Goal: Information Seeking & Learning: Learn about a topic

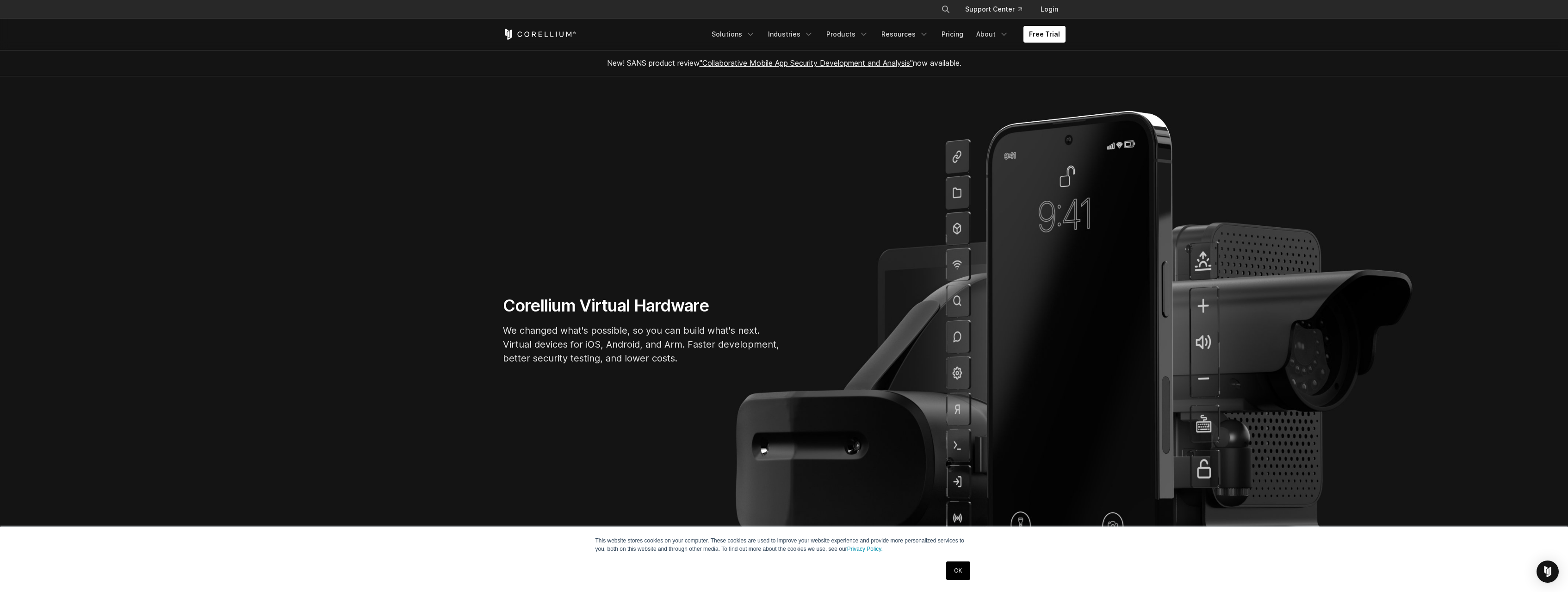
click at [480, 206] on section "Corellium Virtual Hardware We changed what's possible, so you can build what's …" at bounding box center [784, 334] width 1568 height 515
click at [738, 41] on link "Solutions" at bounding box center [733, 33] width 55 height 17
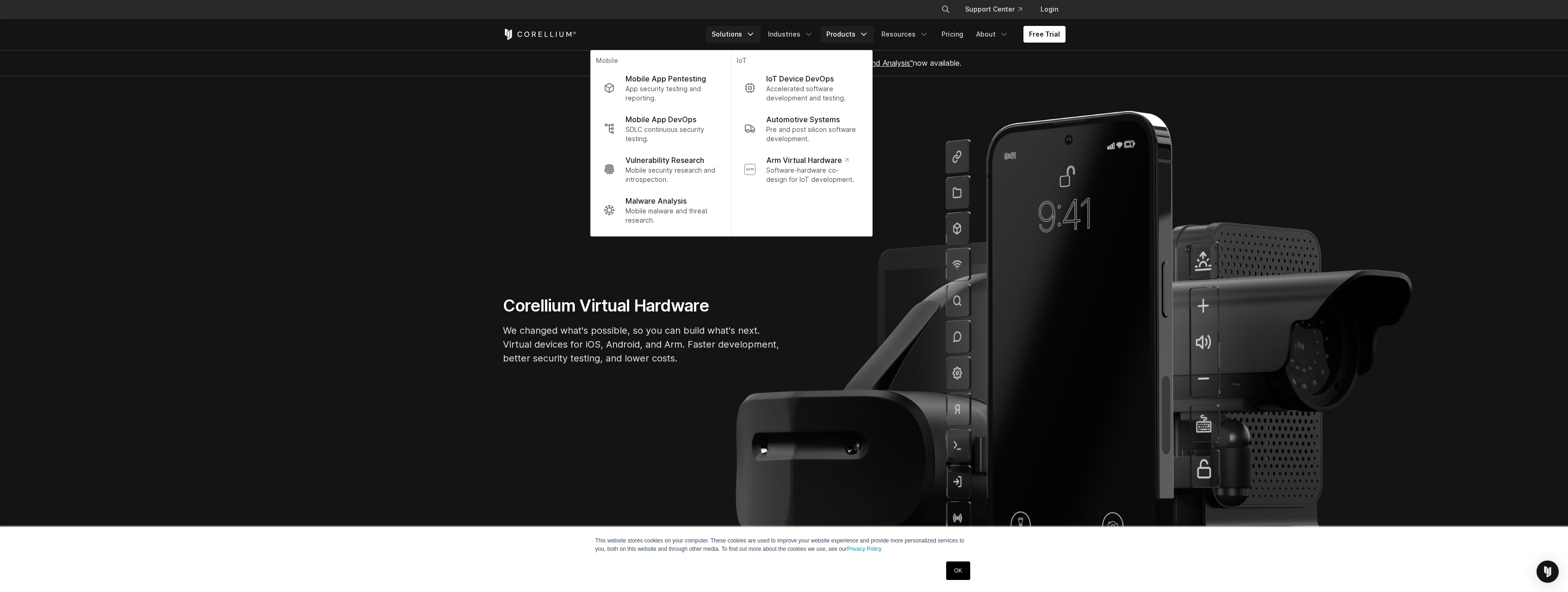
click at [851, 36] on link "Products" at bounding box center [847, 33] width 53 height 17
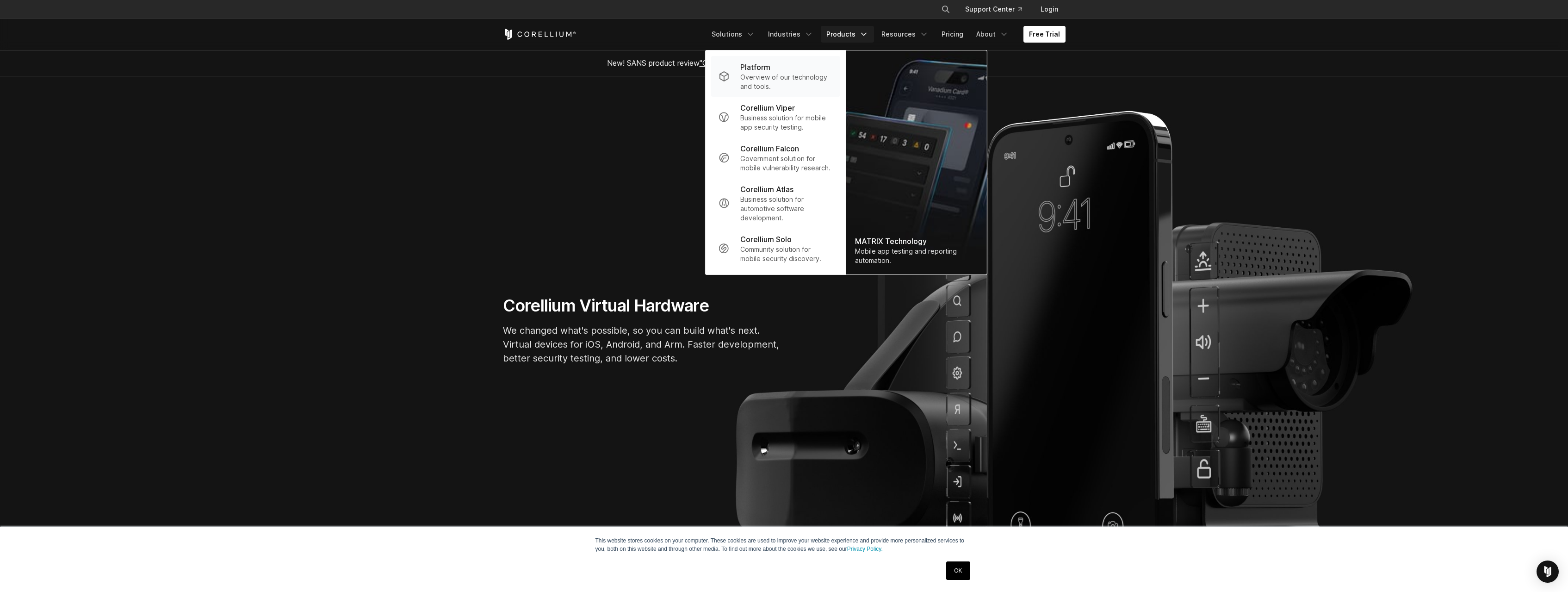
click at [807, 77] on p "Overview of our technology and tools." at bounding box center [786, 81] width 92 height 18
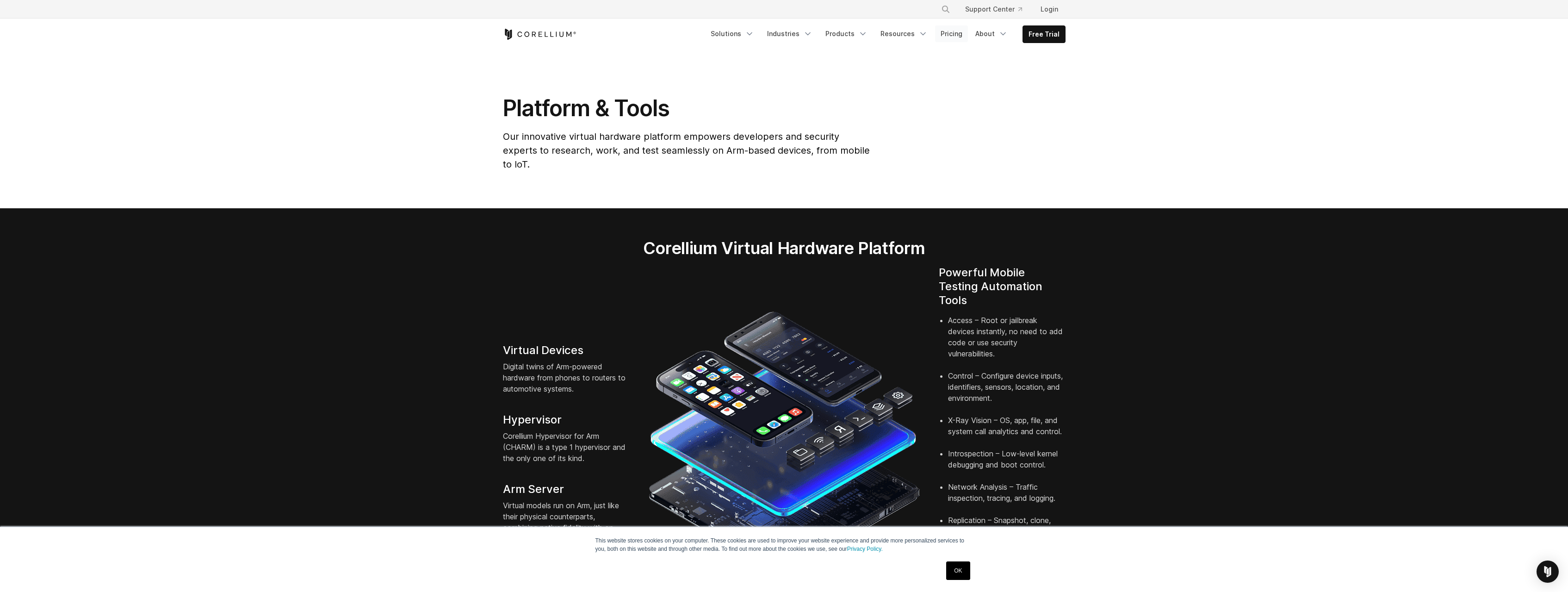
click at [955, 35] on link "Pricing" at bounding box center [950, 33] width 33 height 17
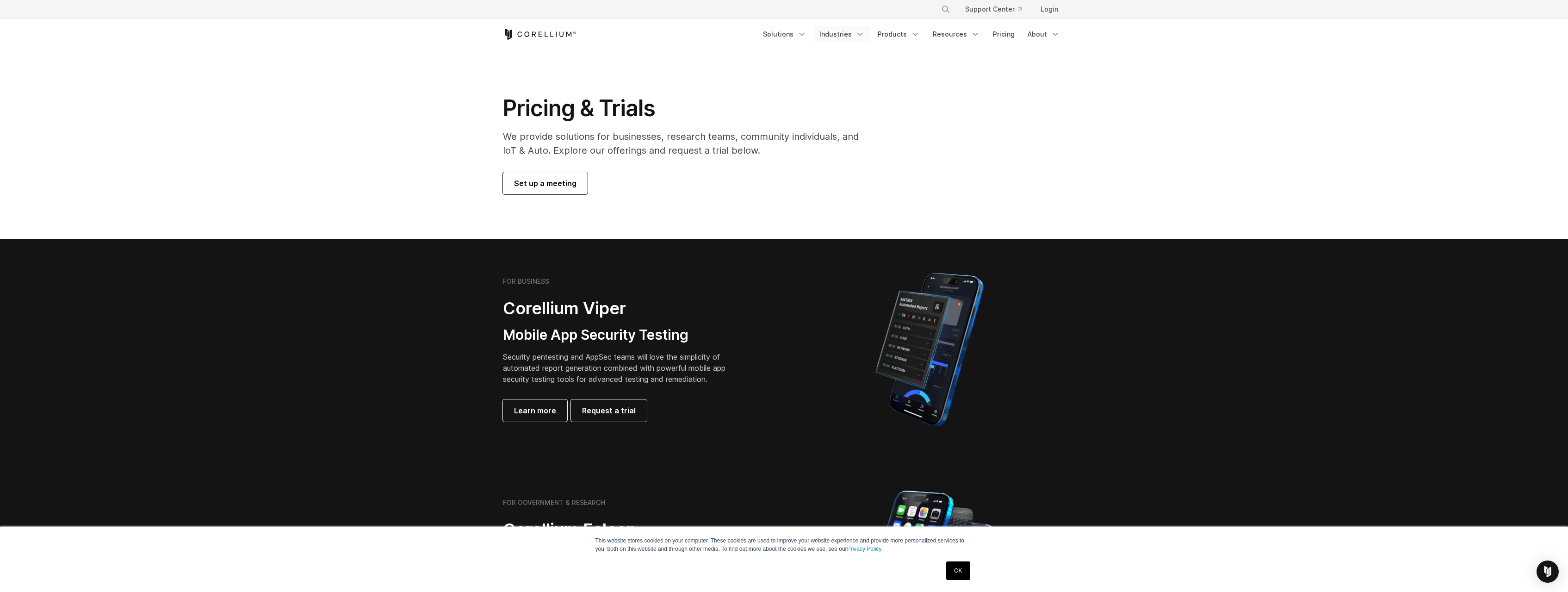
click at [843, 34] on link "Industries" at bounding box center [842, 33] width 56 height 17
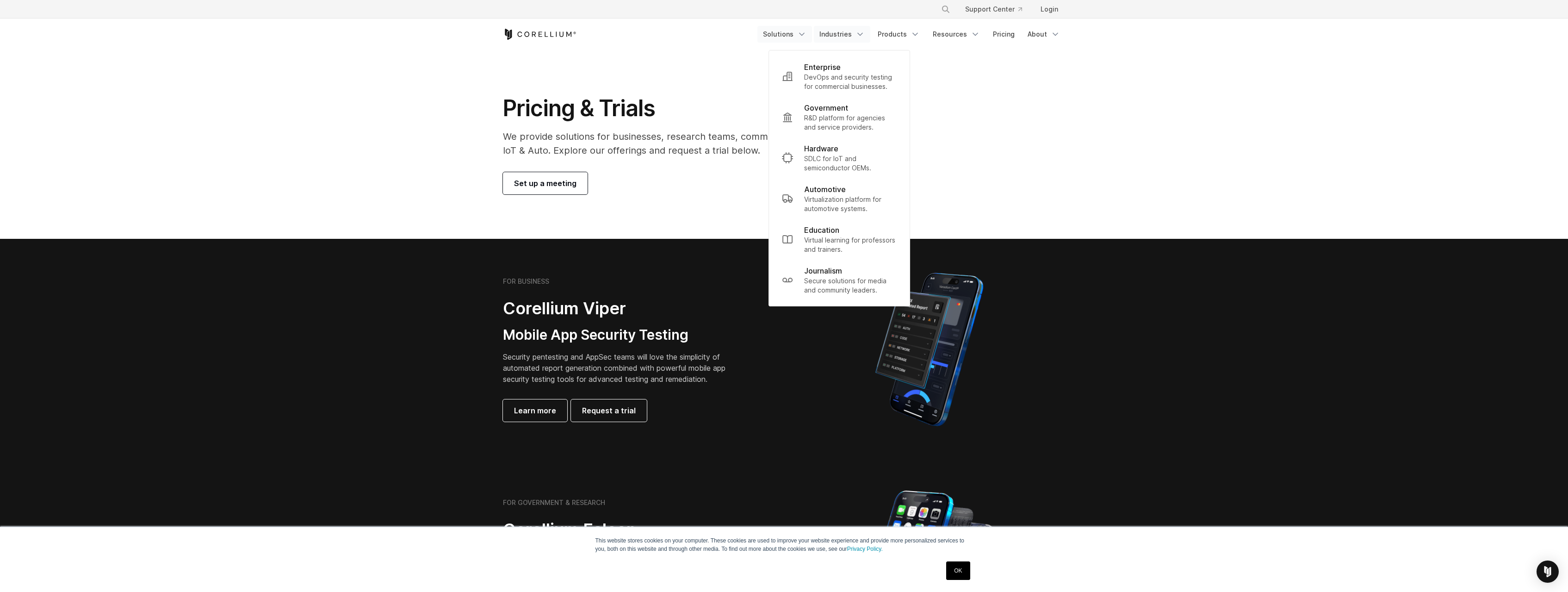
click at [787, 33] on link "Solutions" at bounding box center [785, 33] width 55 height 17
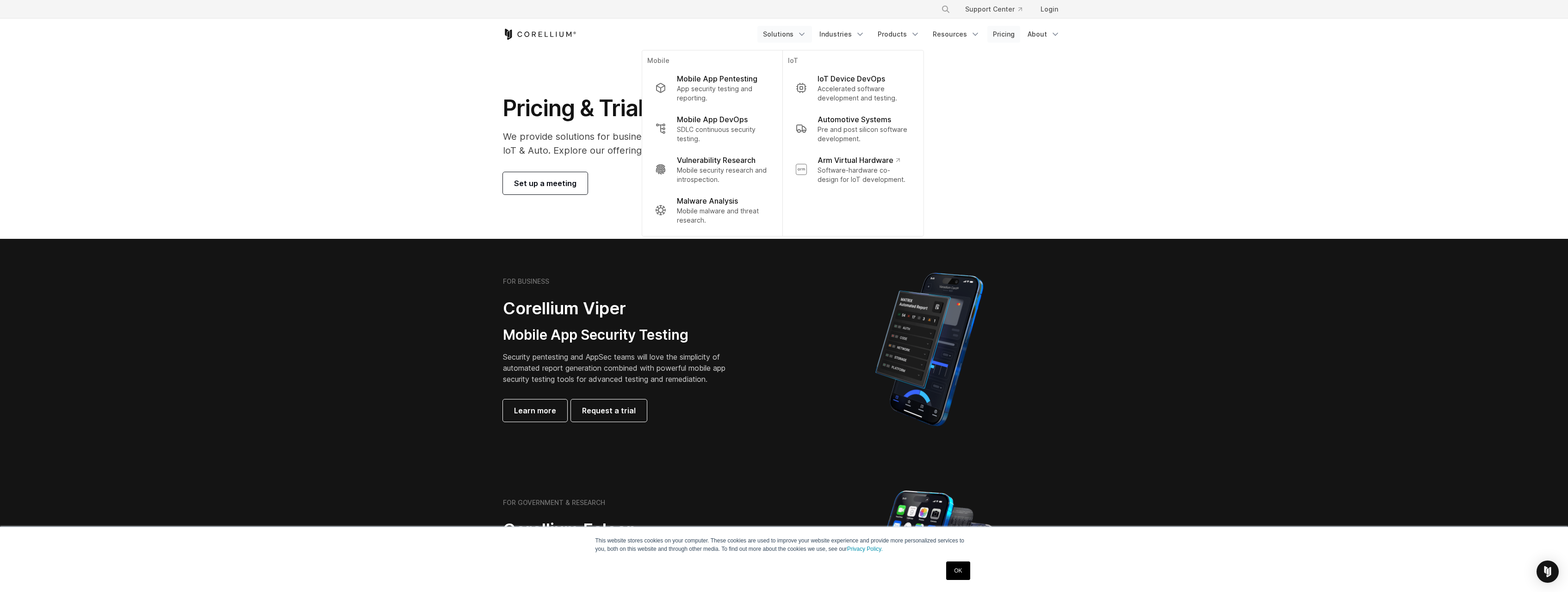
click at [1006, 39] on link "Pricing" at bounding box center [1003, 33] width 33 height 17
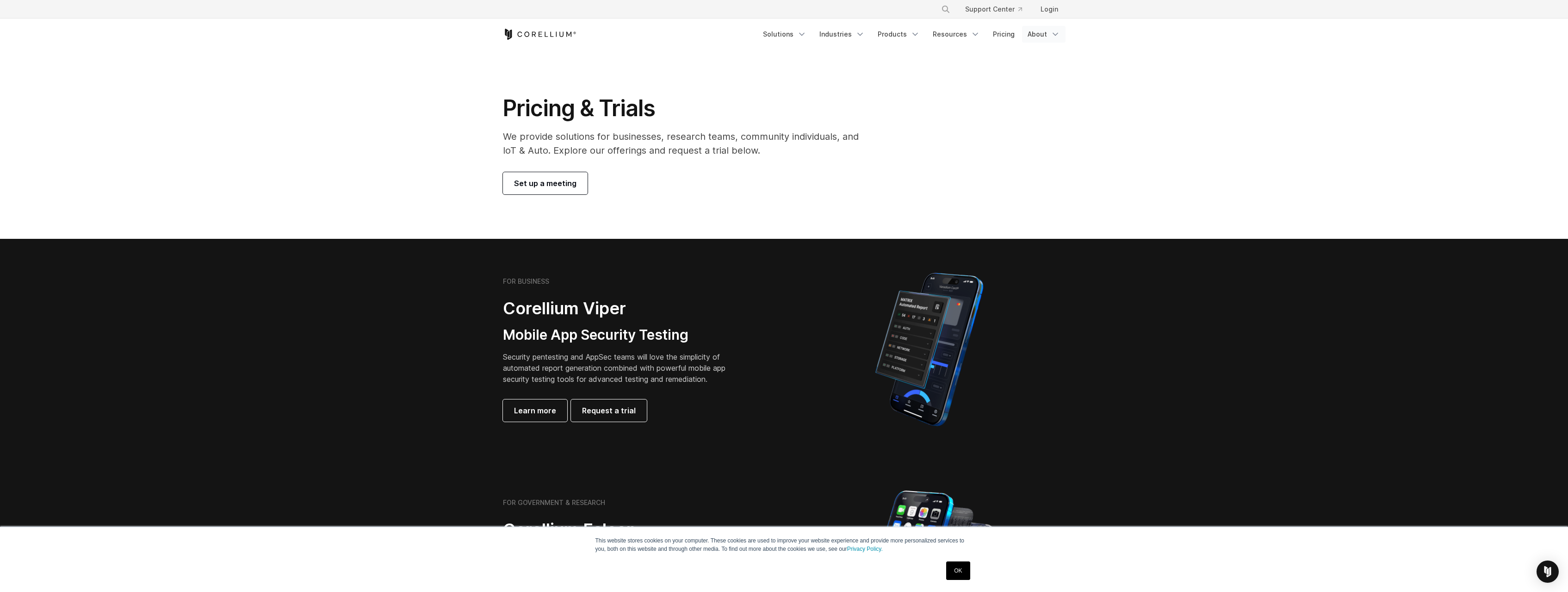
click at [1048, 32] on link "About" at bounding box center [1043, 33] width 43 height 17
click at [1029, 76] on p "Learn about our story and our mission." at bounding box center [1058, 81] width 92 height 18
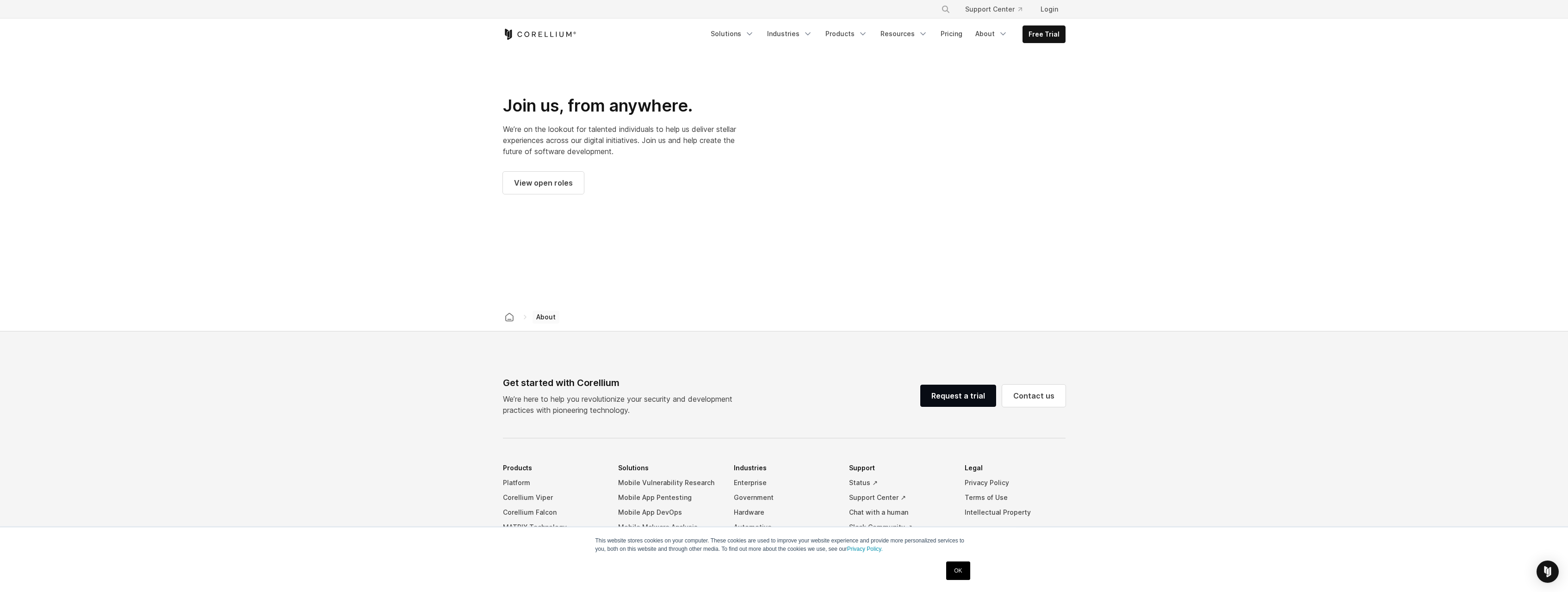
scroll to position [1114, 0]
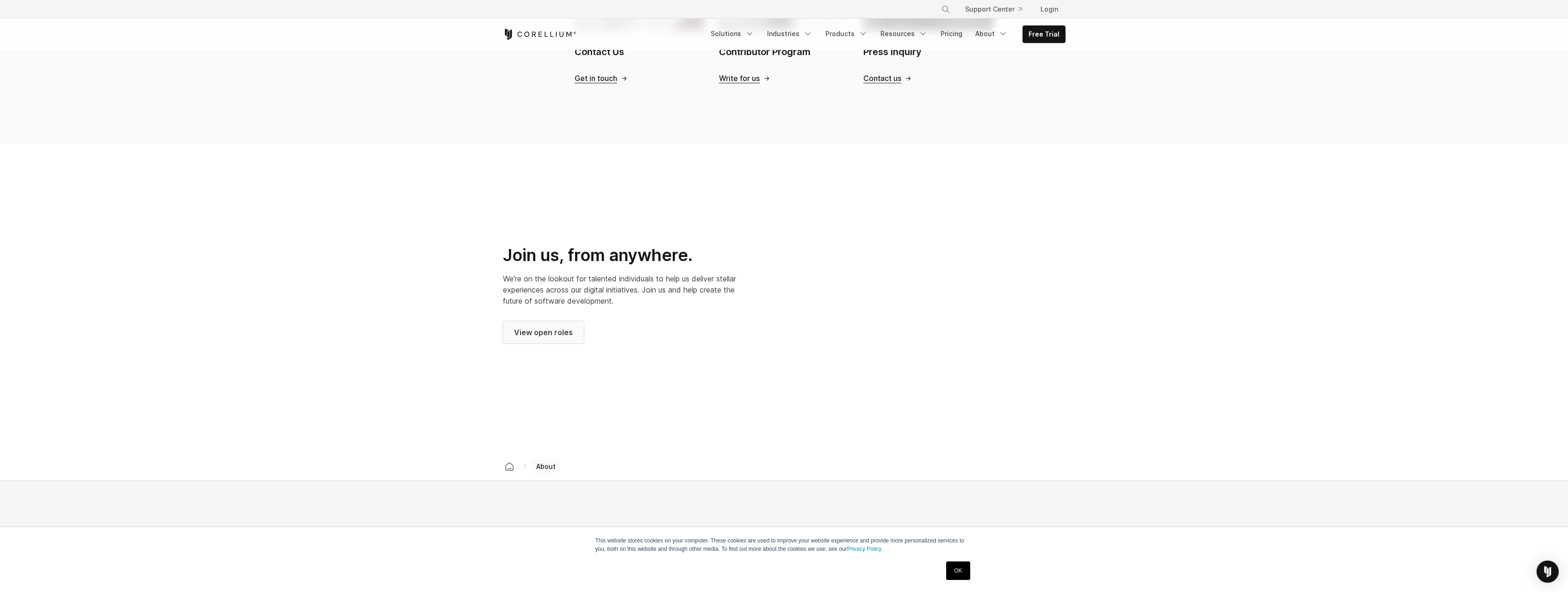
click at [543, 327] on span "View open roles" at bounding box center [544, 332] width 59 height 11
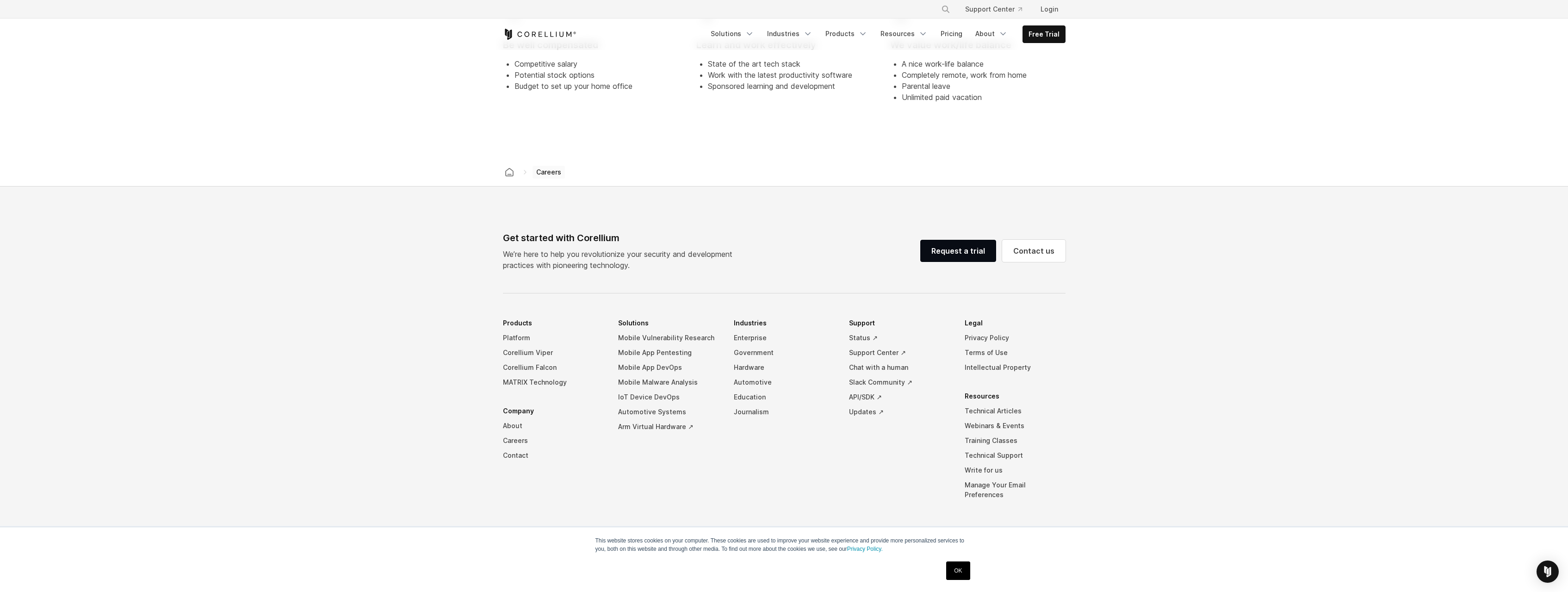
scroll to position [681, 0]
